Goal: Book appointment/travel/reservation

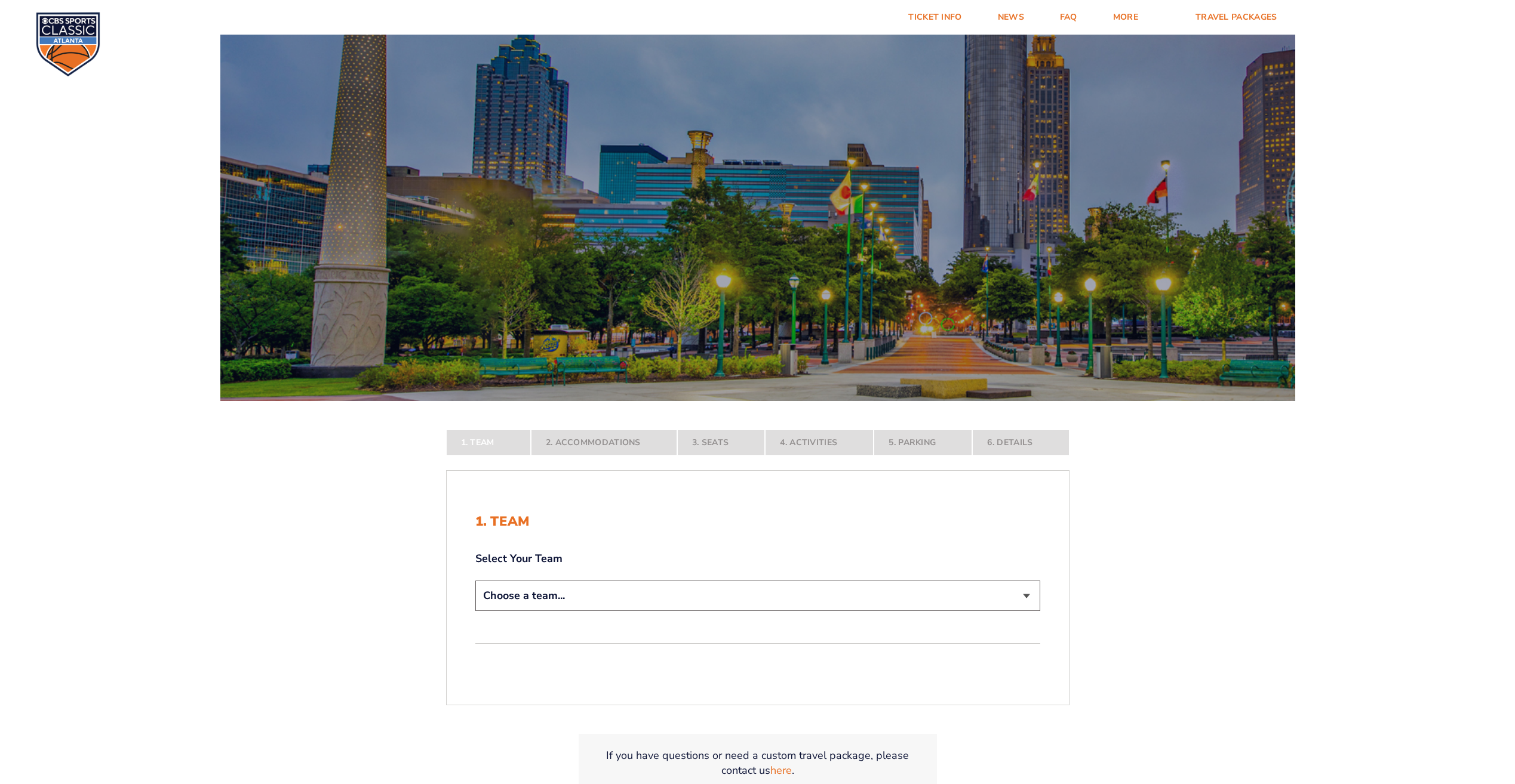
click at [668, 597] on select "Choose a team... [US_STATE] Wildcats [US_STATE] State Buckeyes [US_STATE] Tar H…" at bounding box center [758, 596] width 565 height 31
select select "12756"
click at [475, 611] on select "Choose a team... [US_STATE] Wildcats [US_STATE] State Buckeyes [US_STATE] Tar H…" at bounding box center [758, 596] width 565 height 31
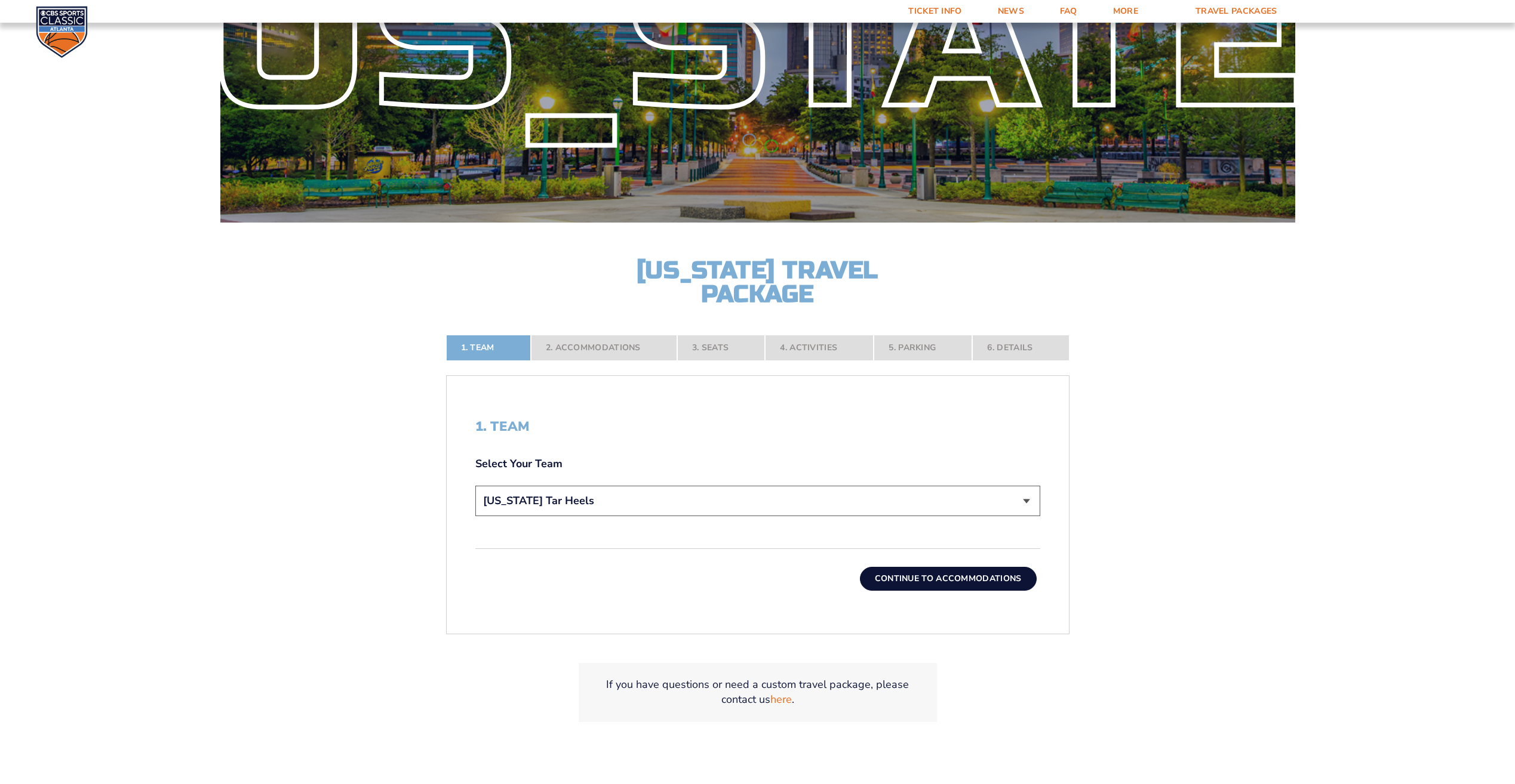
scroll to position [184, 0]
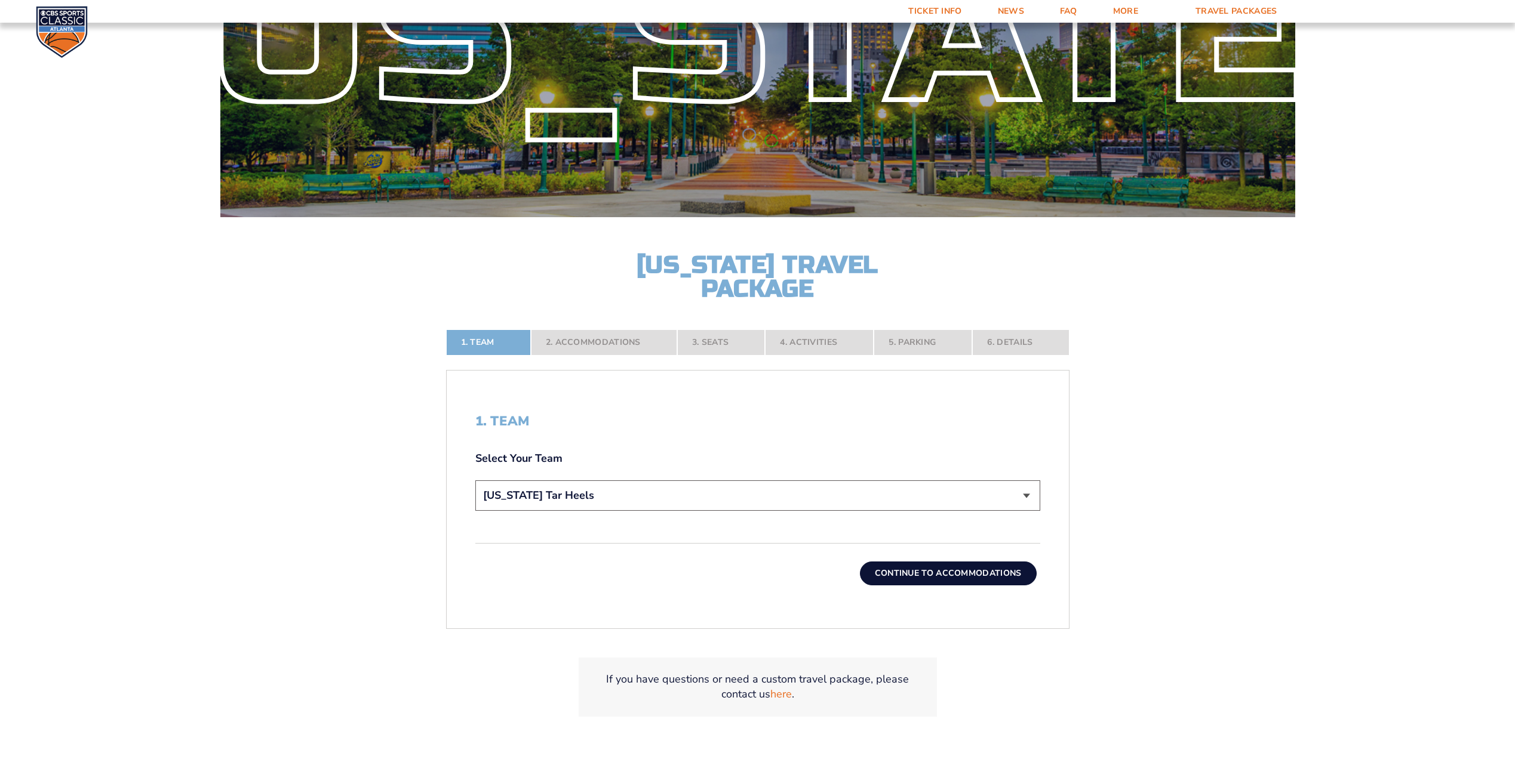
click at [919, 572] on button "Continue To Accommodations" at bounding box center [948, 573] width 177 height 24
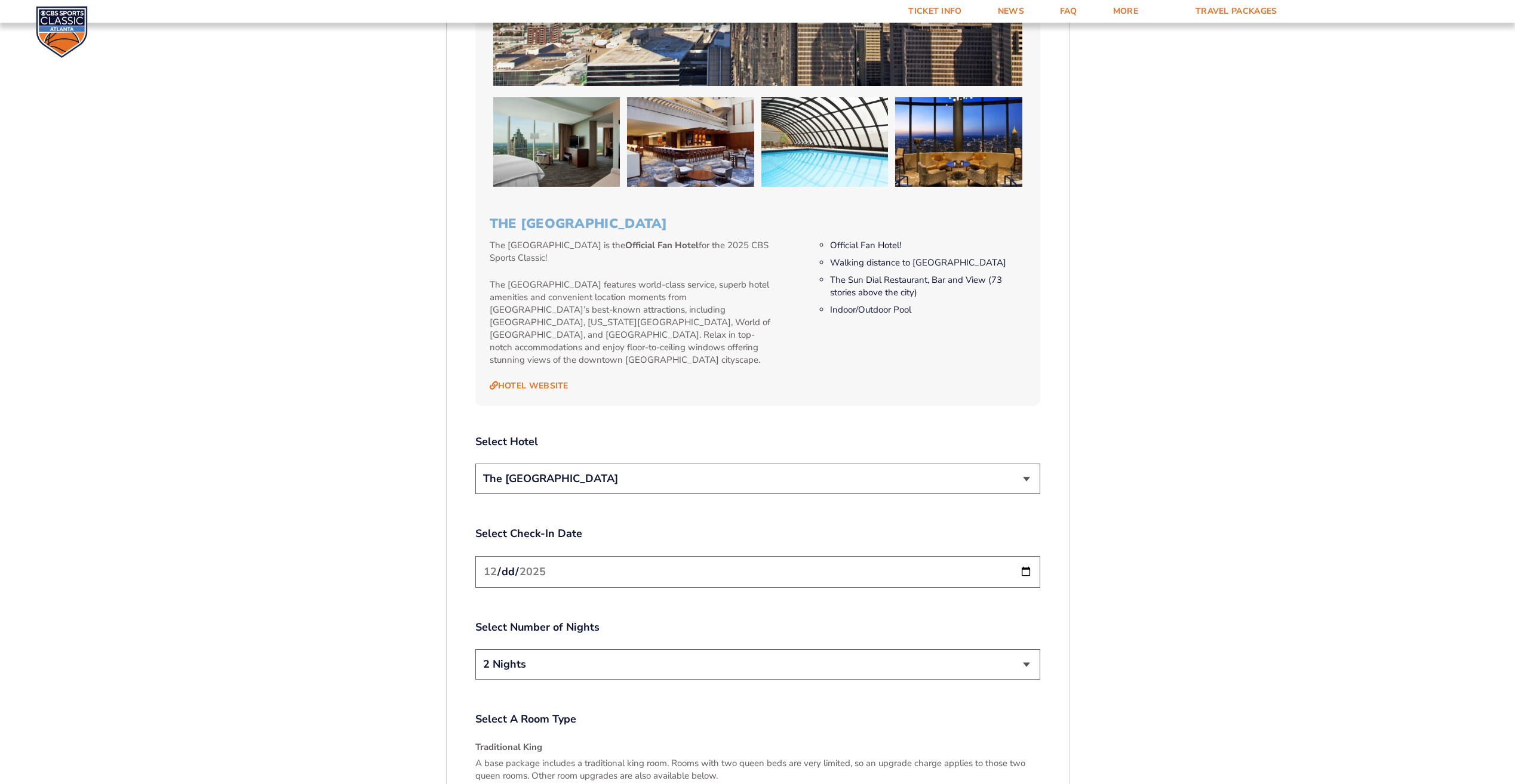
scroll to position [1204, 0]
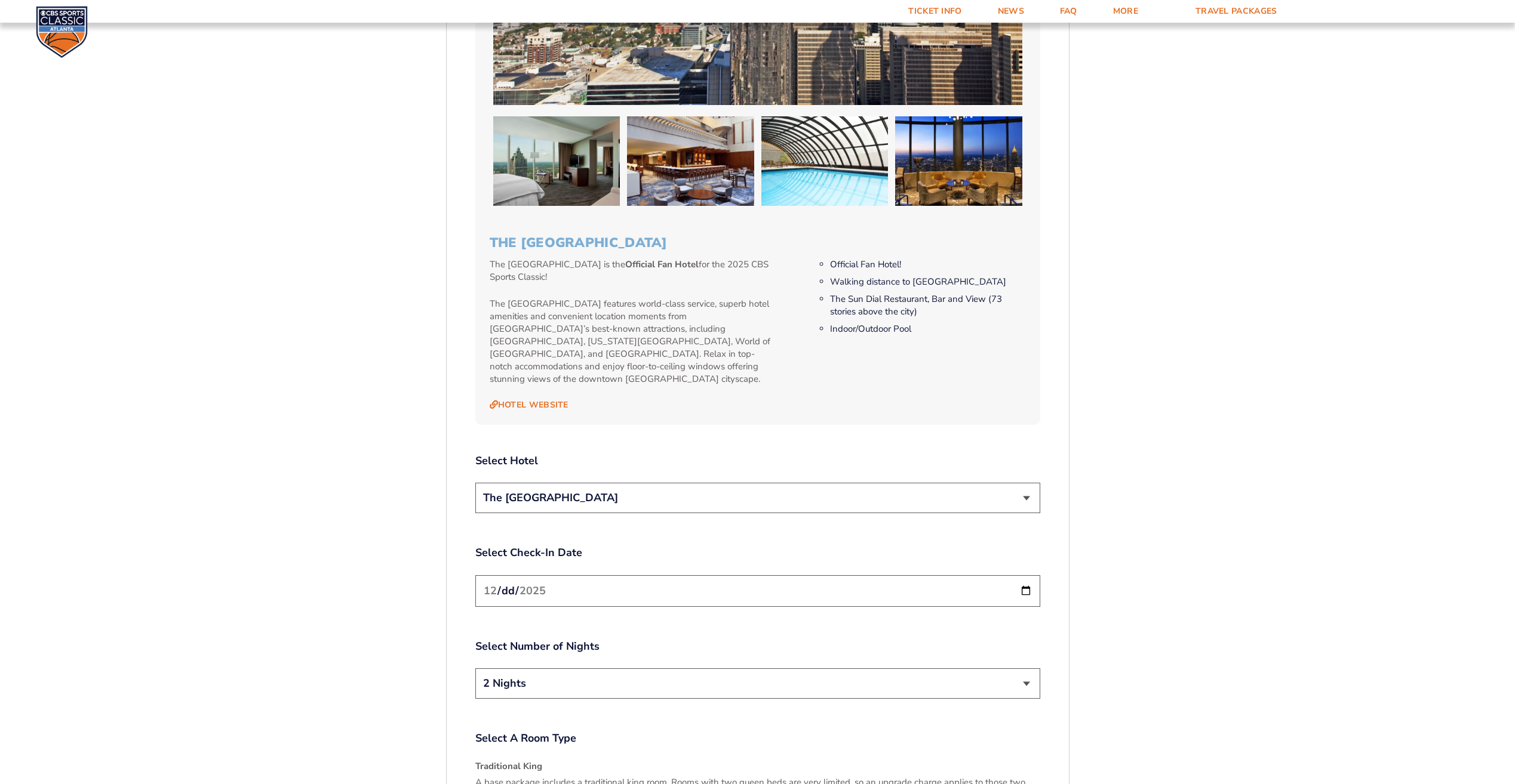
click at [934, 503] on div "The [GEOGRAPHIC_DATA]" at bounding box center [758, 499] width 565 height 34
click at [921, 493] on select "The [GEOGRAPHIC_DATA]" at bounding box center [758, 498] width 565 height 31
click at [845, 455] on label "Select Hotel" at bounding box center [758, 462] width 565 height 15
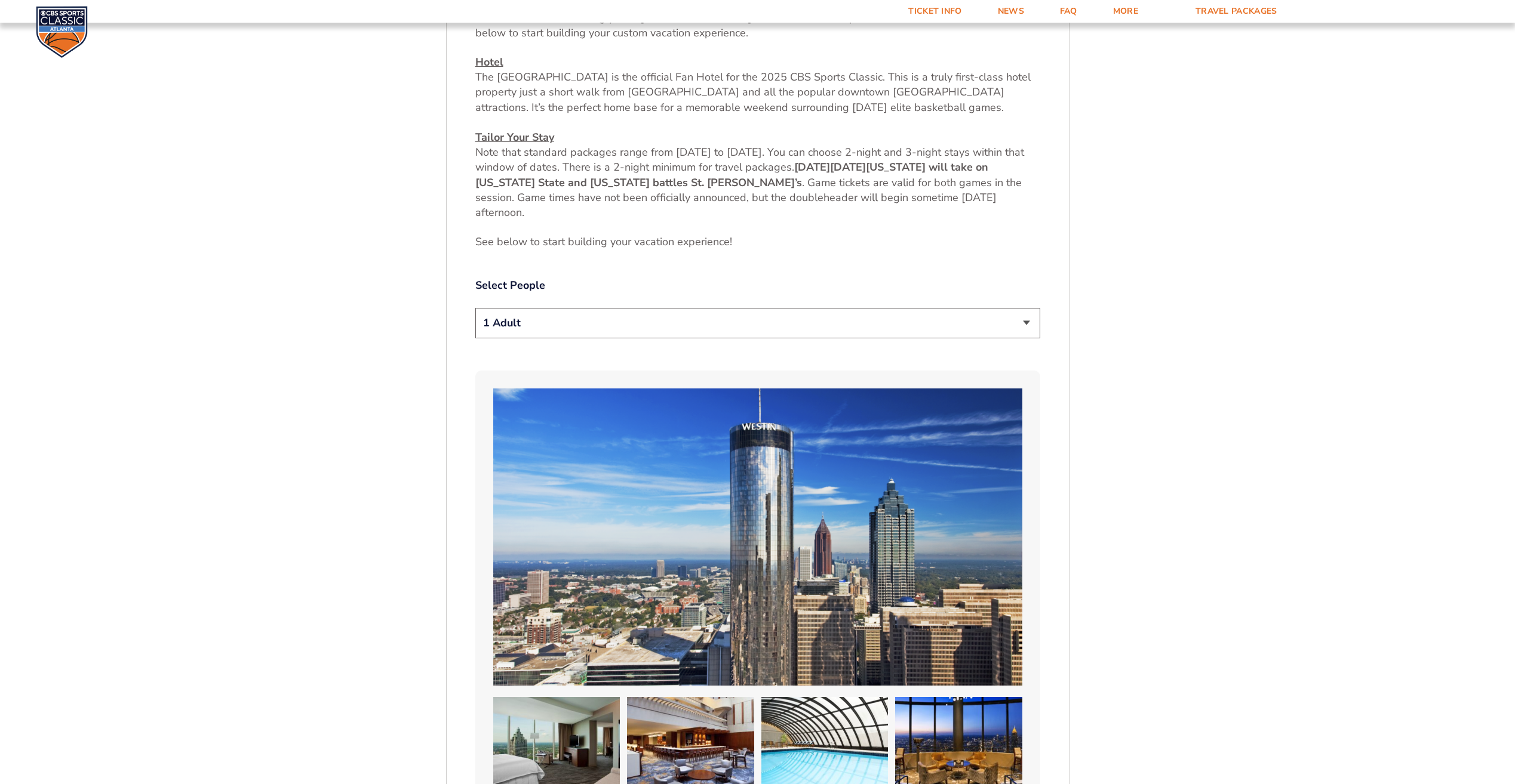
scroll to position [623, 0]
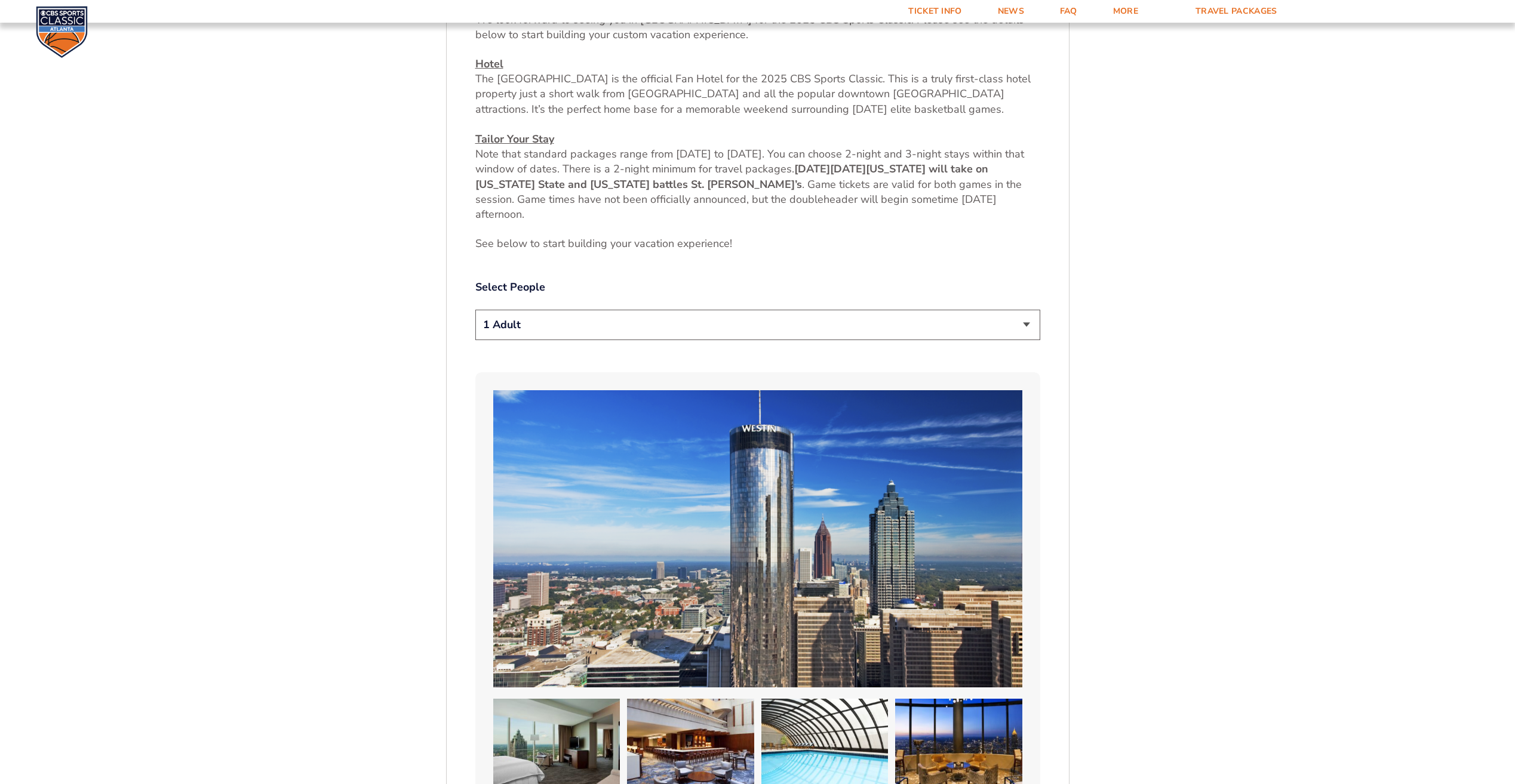
click at [868, 334] on select "1 Adult 2 Adults 3 Adults 4 Adults 2 Adults + 1 Child 2 Adults + 2 Children 2 A…" at bounding box center [758, 325] width 565 height 31
click at [850, 280] on label "Select People" at bounding box center [758, 288] width 565 height 15
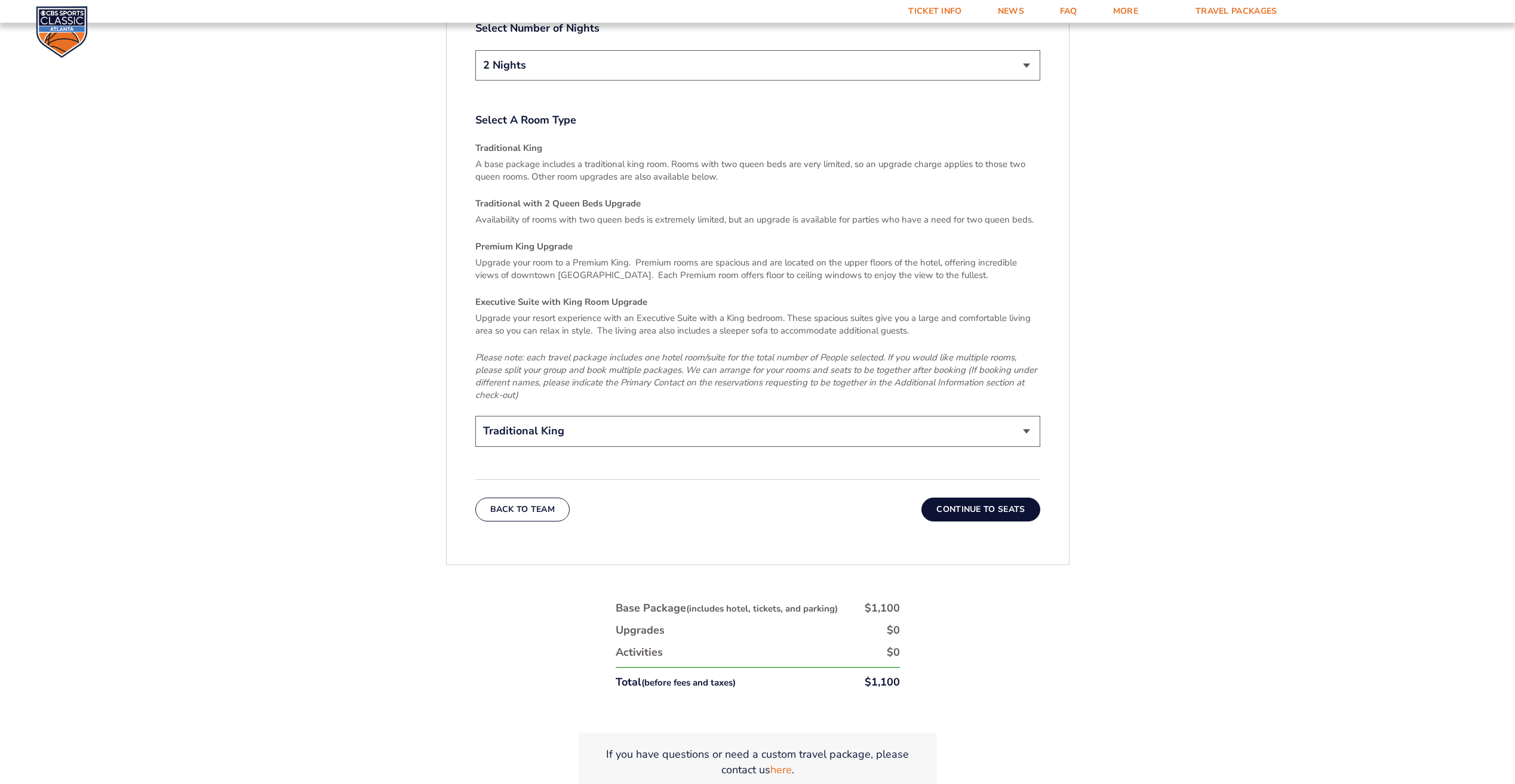
scroll to position [1823, 0]
click at [943, 497] on button "Continue To Seats" at bounding box center [979, 509] width 118 height 24
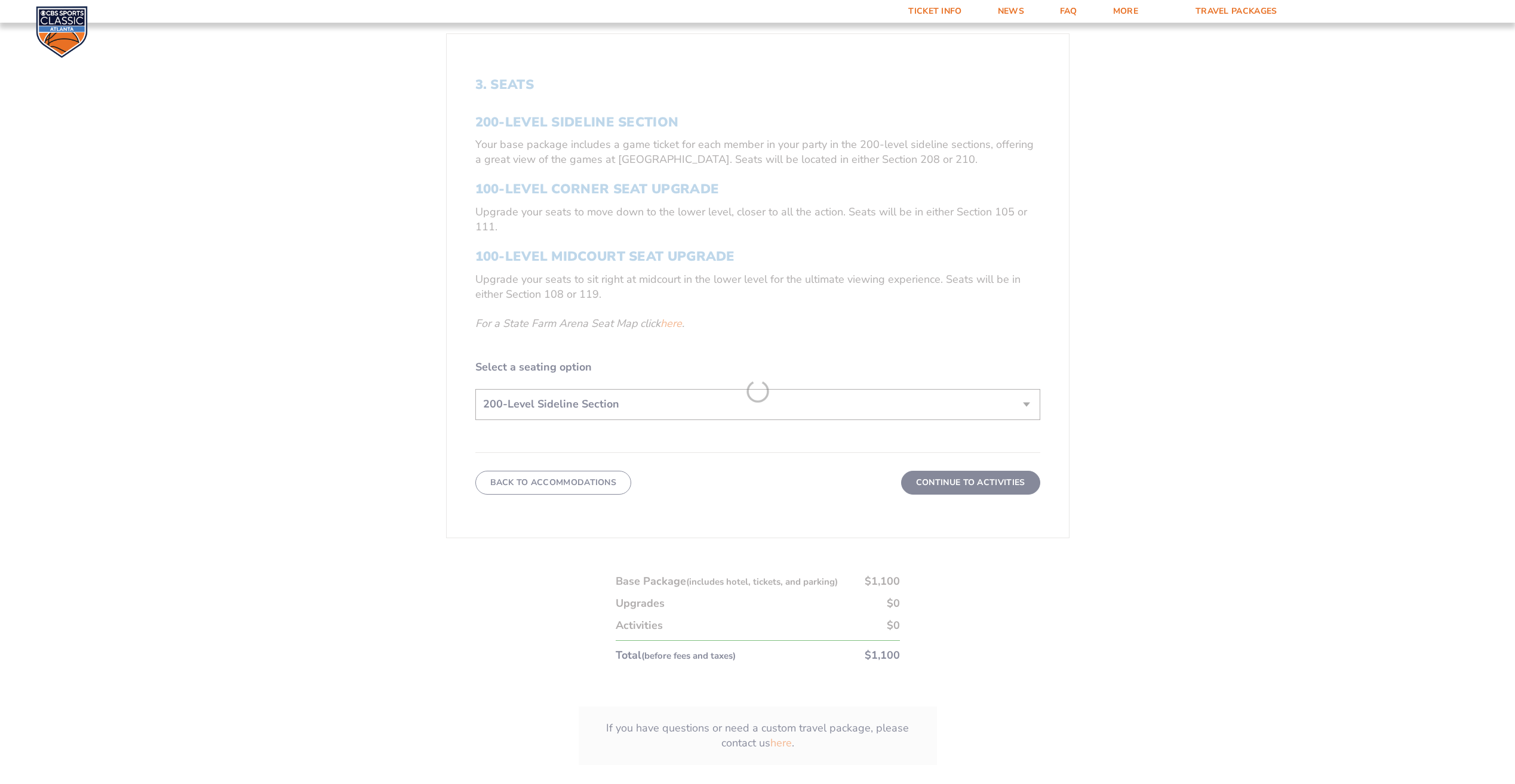
scroll to position [371, 0]
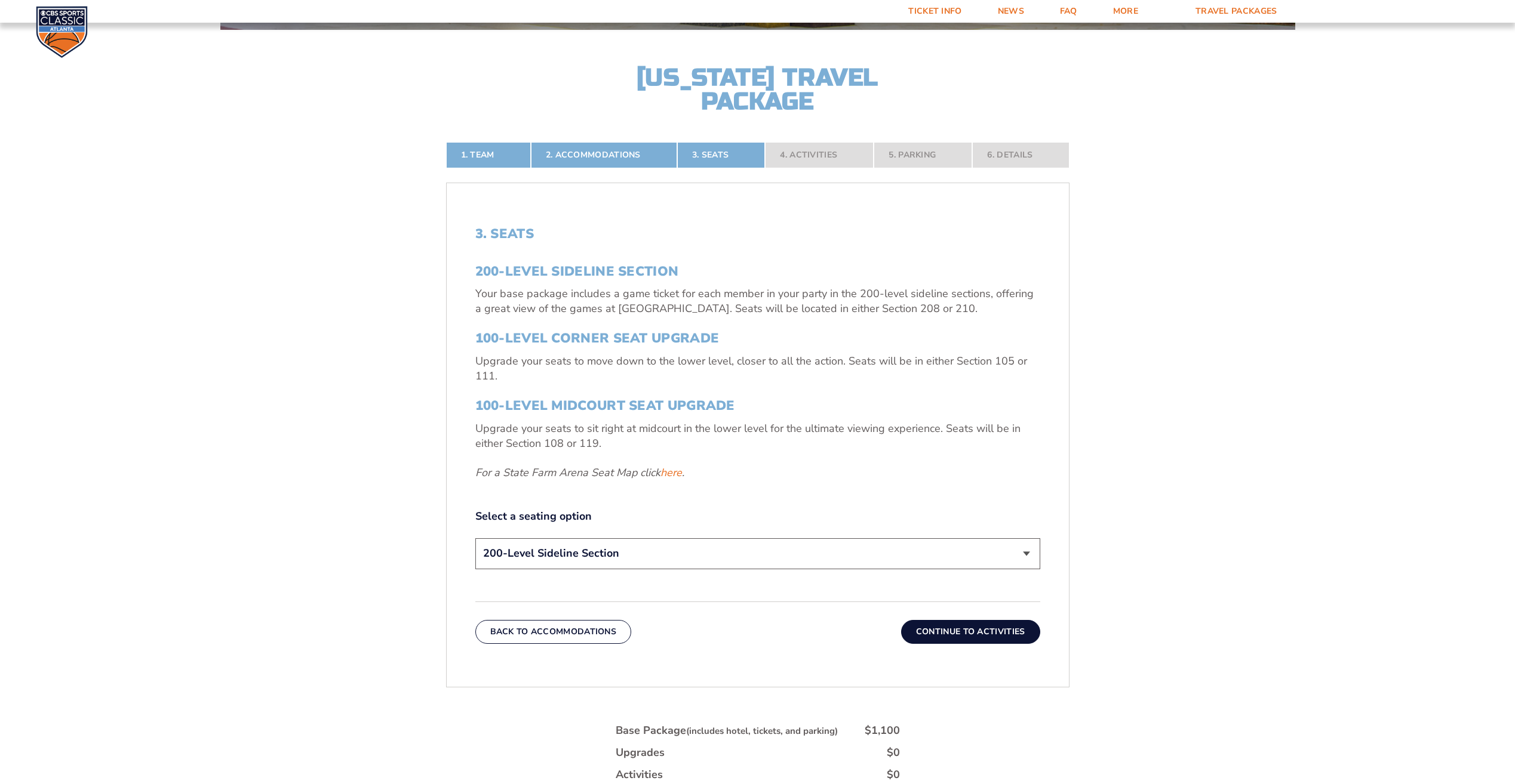
click at [968, 630] on button "Continue To Activities" at bounding box center [970, 631] width 139 height 24
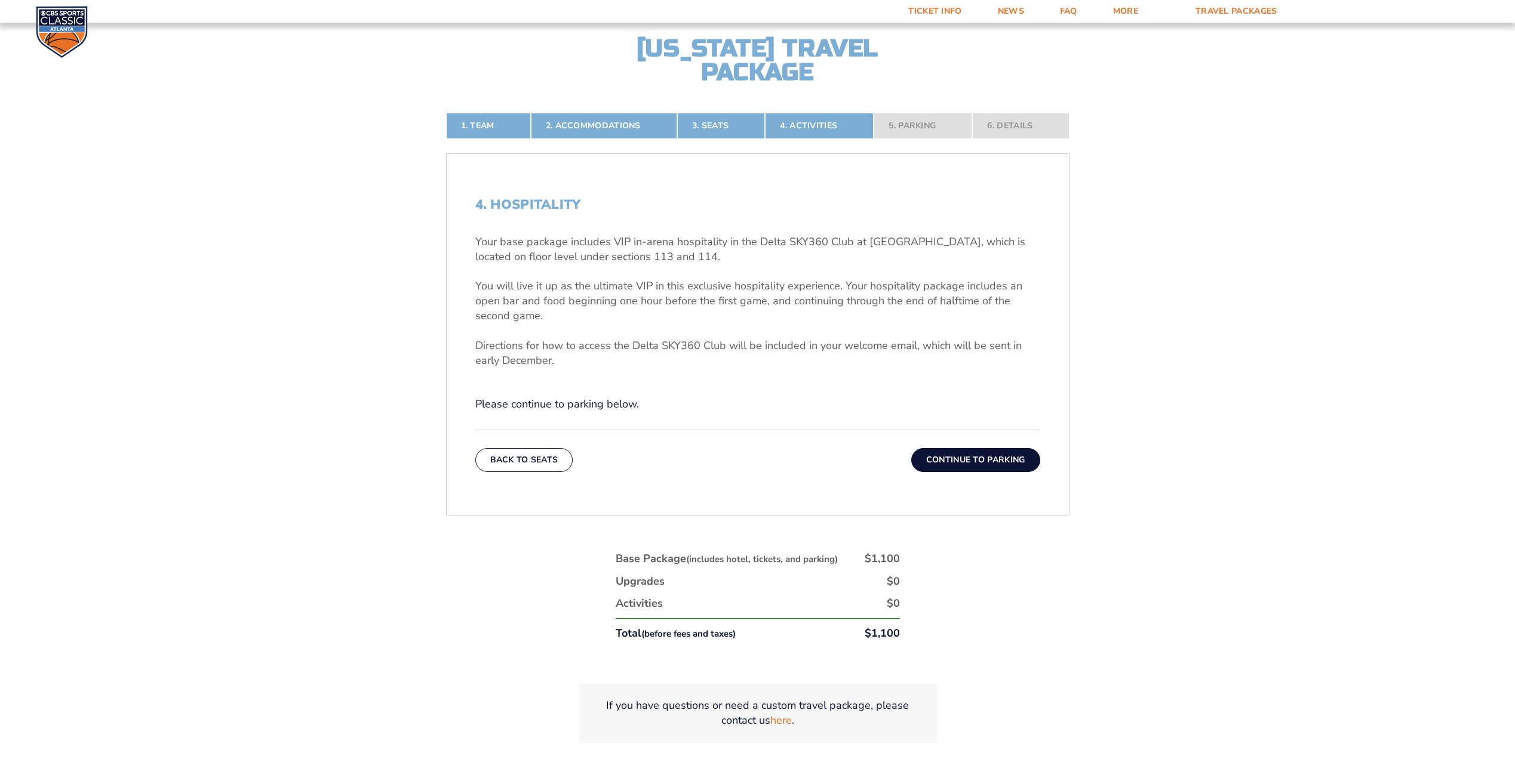
scroll to position [408, 0]
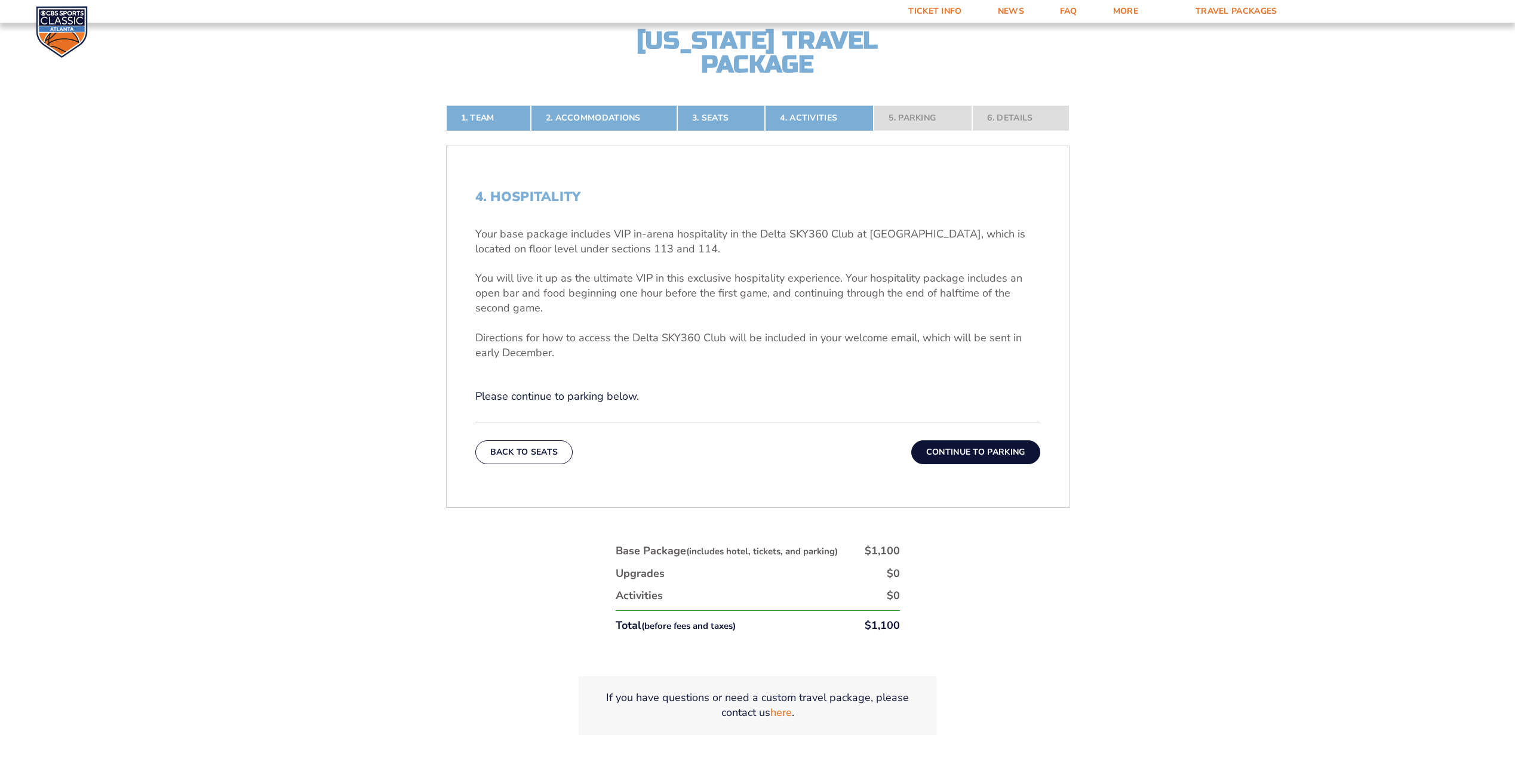
click at [939, 458] on button "Continue To Parking" at bounding box center [975, 452] width 129 height 24
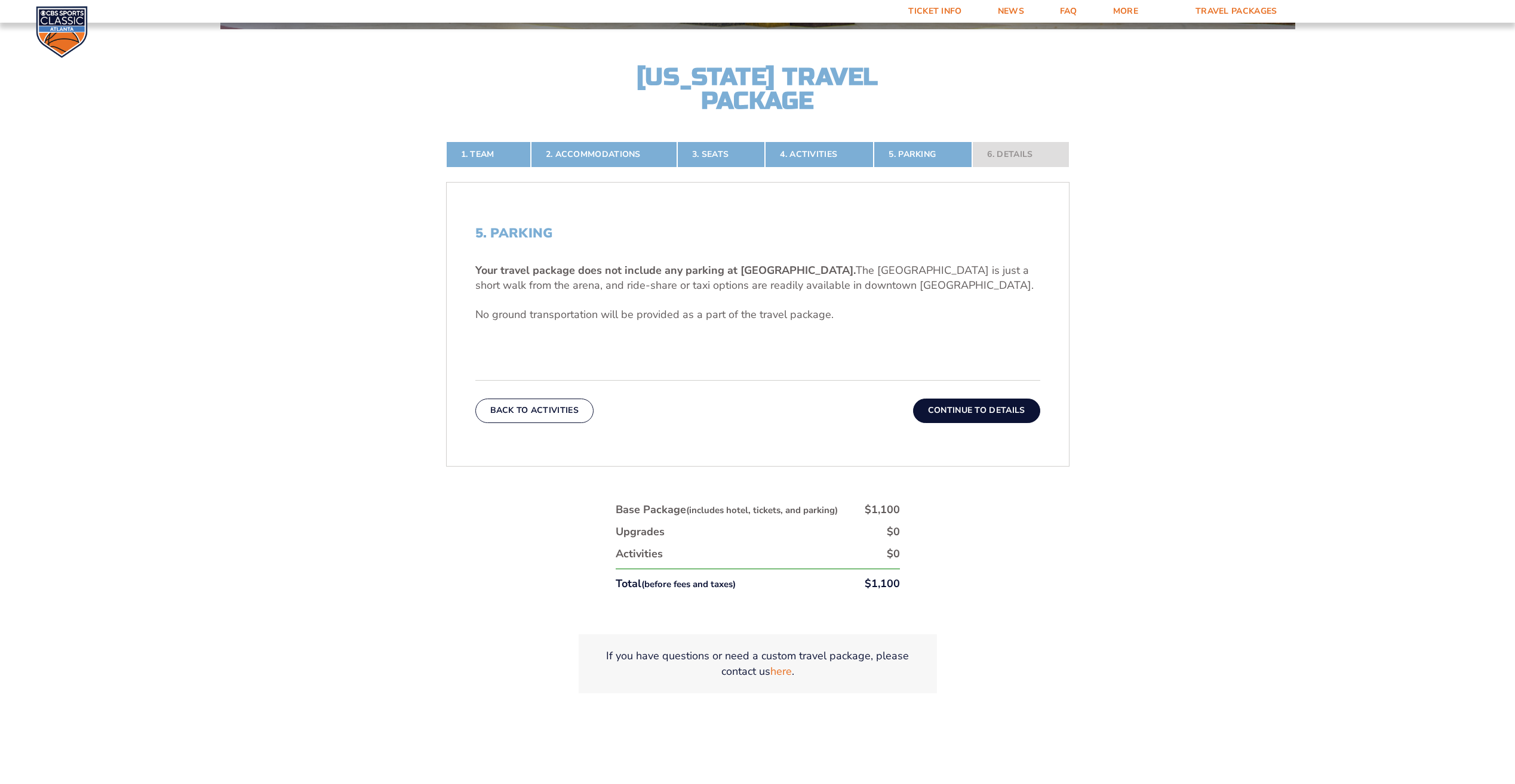
scroll to position [371, 0]
click at [552, 411] on button "Back To Activities" at bounding box center [534, 411] width 118 height 24
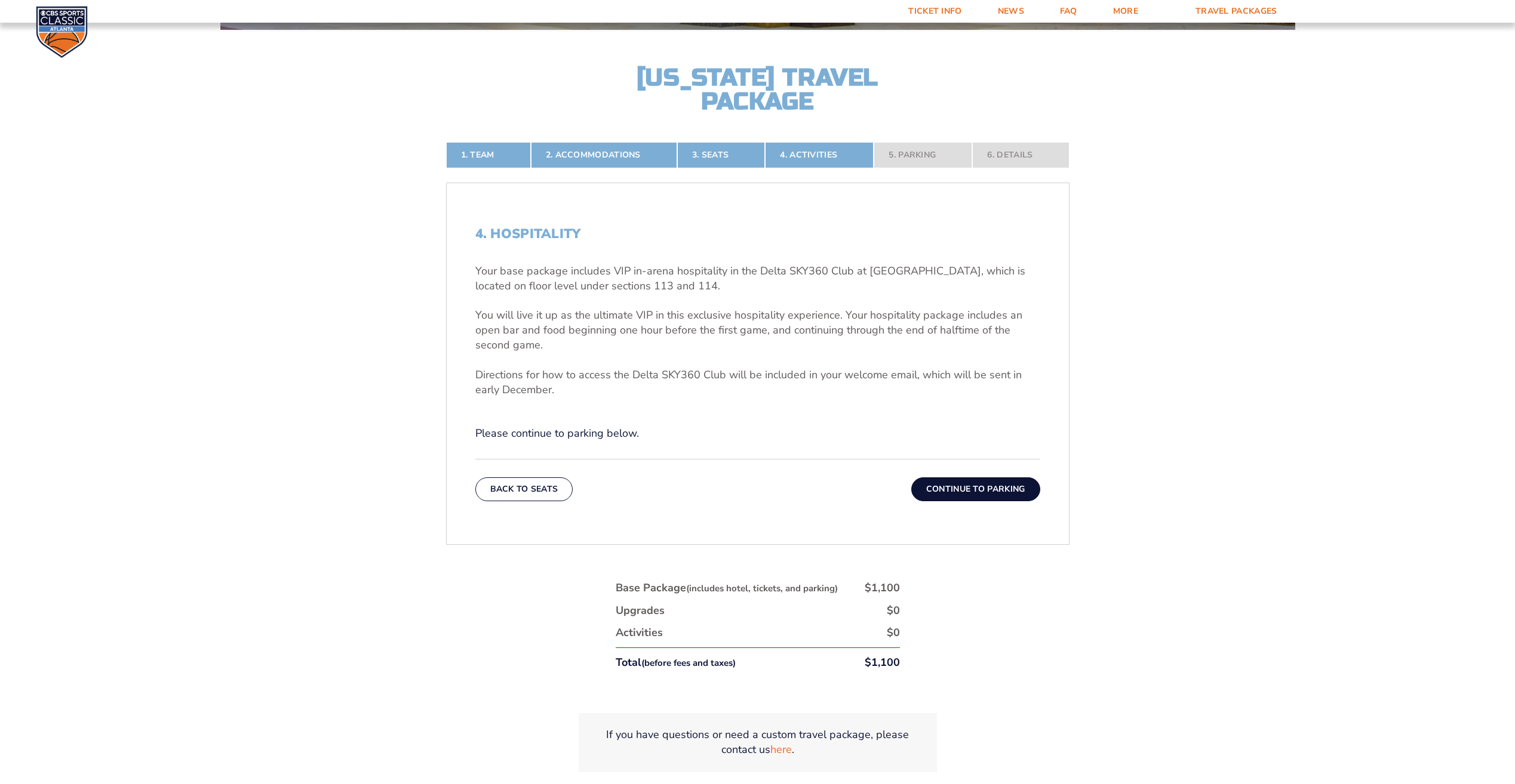
click at [552, 411] on div "4. Hospitality Your base package includes VIP in-arena hospitality in the Delta…" at bounding box center [758, 334] width 565 height 215
click at [547, 474] on div "Back To Seats Continue To Parking" at bounding box center [758, 480] width 565 height 42
click at [546, 479] on button "Back To Seats" at bounding box center [524, 488] width 98 height 24
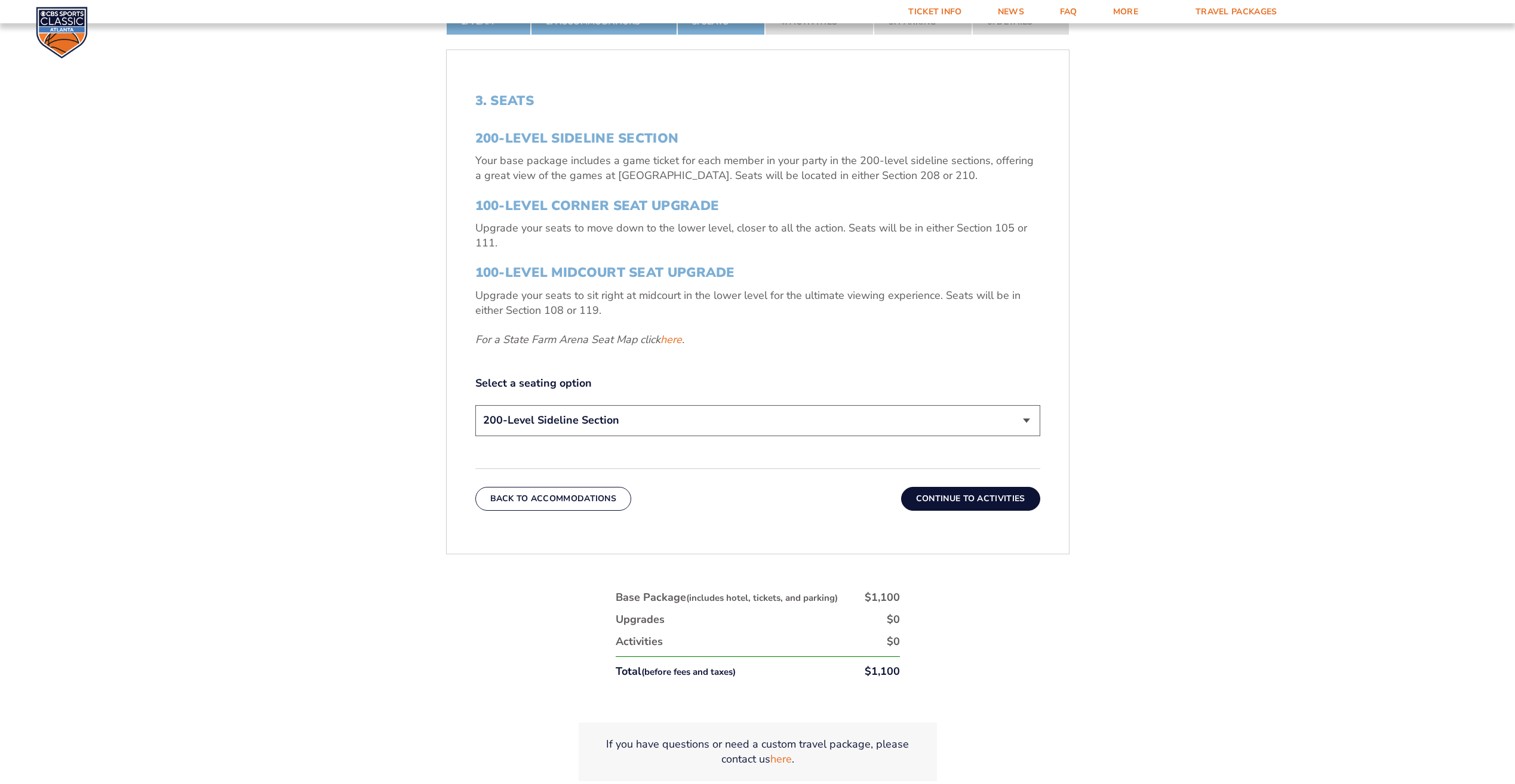
scroll to position [505, 0]
